Goal: Transaction & Acquisition: Purchase product/service

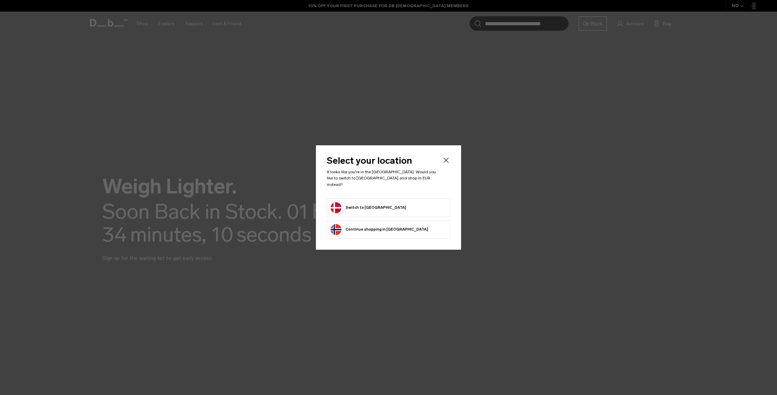
click at [353, 202] on button "Switch to Denmark" at bounding box center [369, 207] width 76 height 11
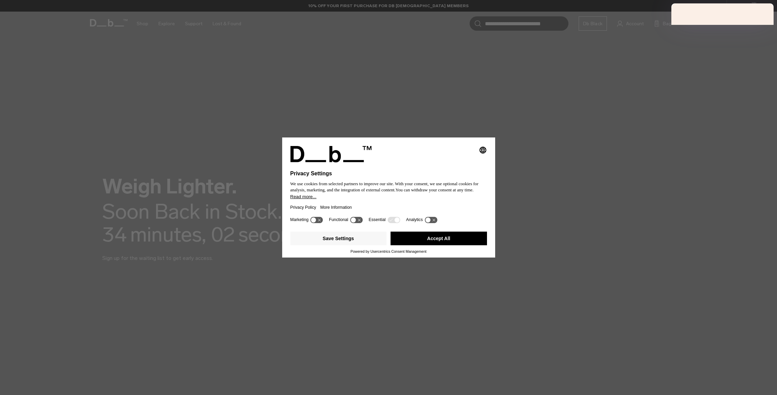
click at [451, 237] on button "Accept All" at bounding box center [439, 238] width 96 height 14
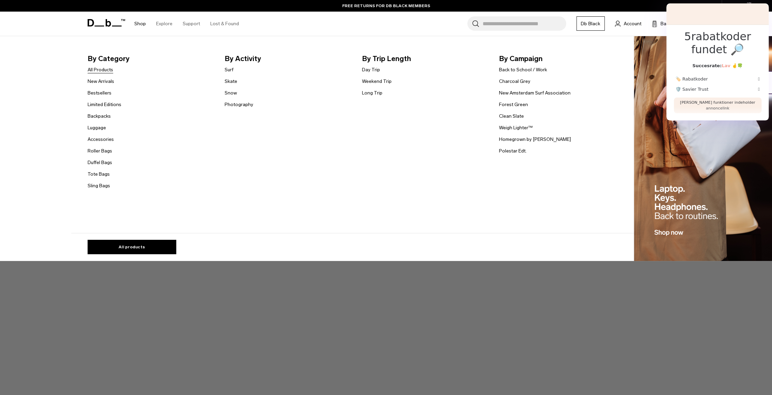
click at [106, 68] on link "All Products" at bounding box center [101, 69] width 26 height 7
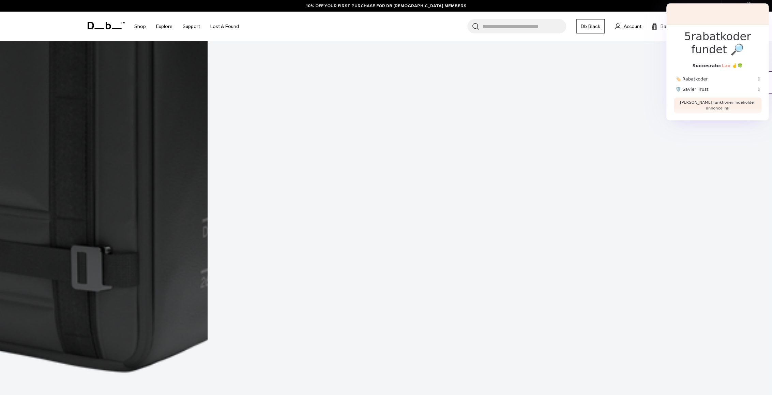
scroll to position [3340, 0]
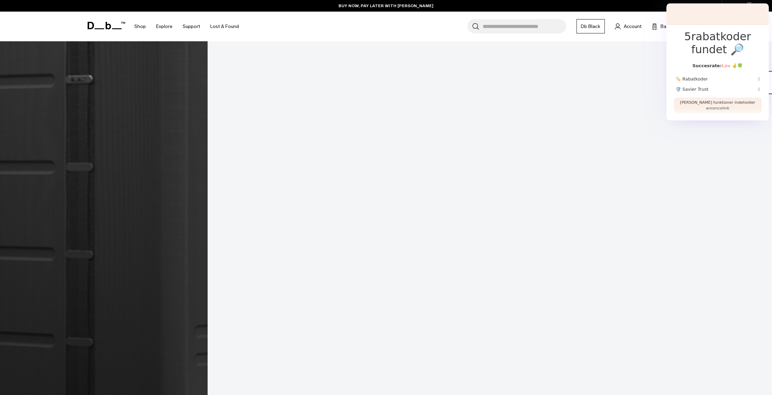
scroll to position [6077, 0]
